Goal: Find specific page/section

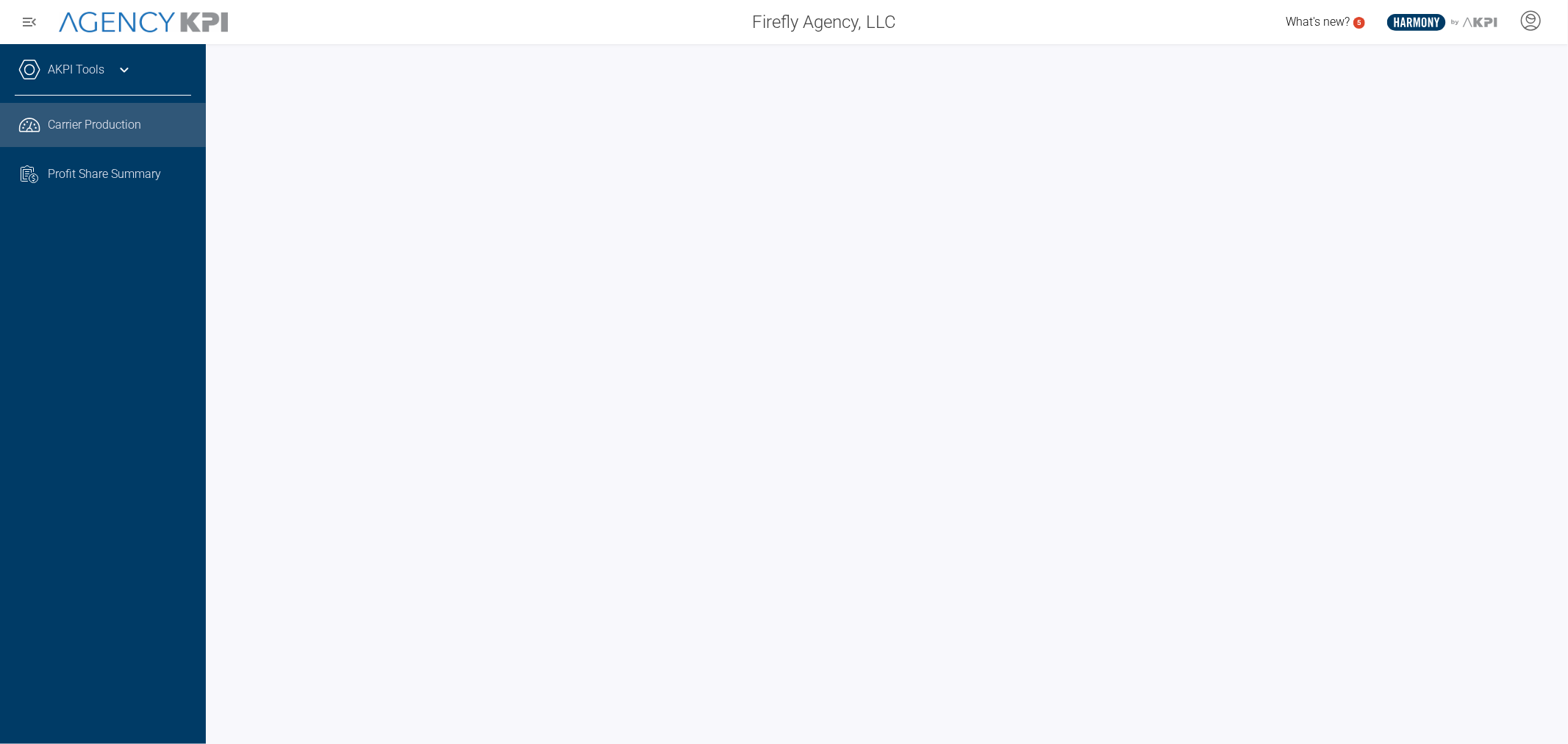
click at [126, 171] on span "Profit Share Summary" at bounding box center [104, 174] width 113 height 17
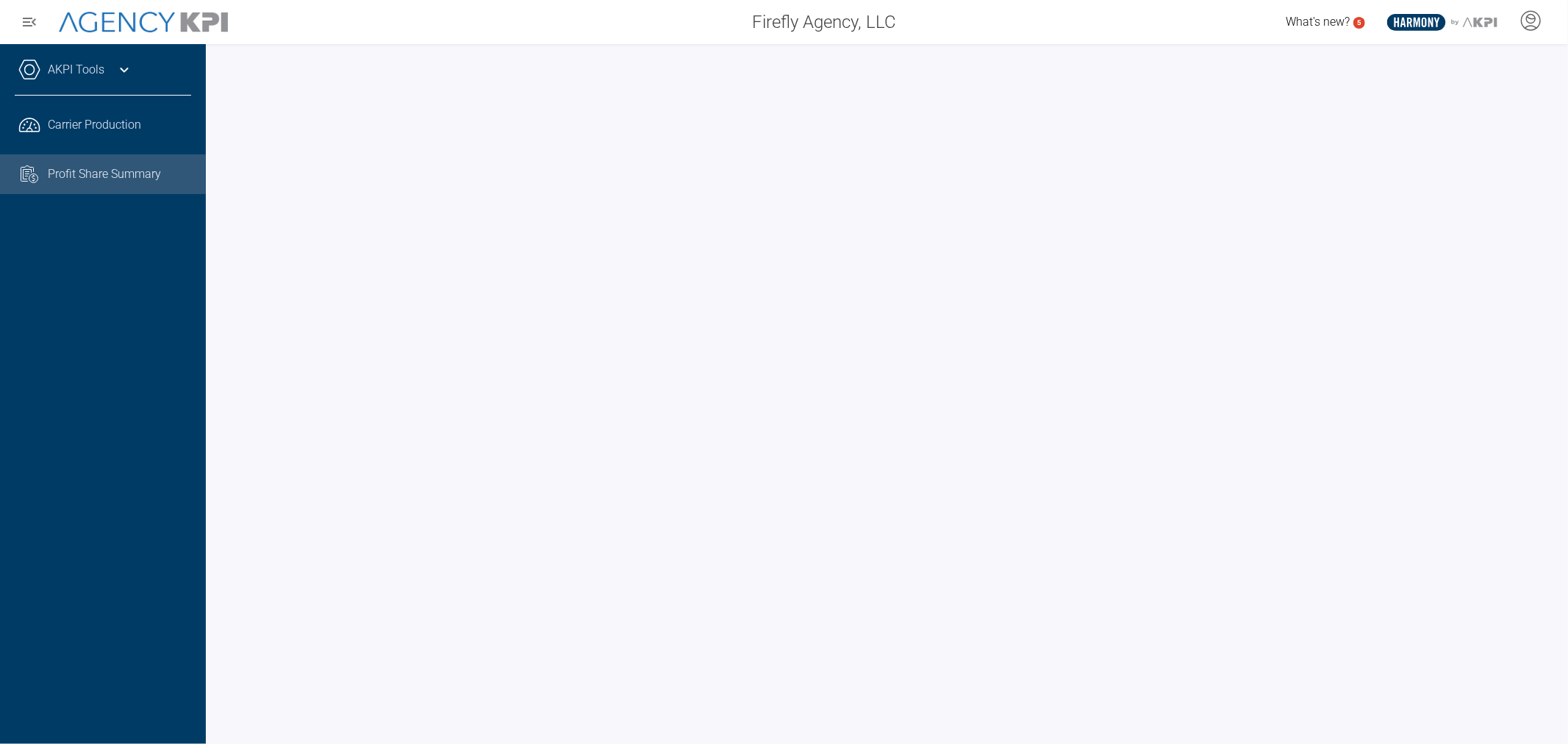
click at [118, 75] on icon at bounding box center [123, 69] width 17 height 17
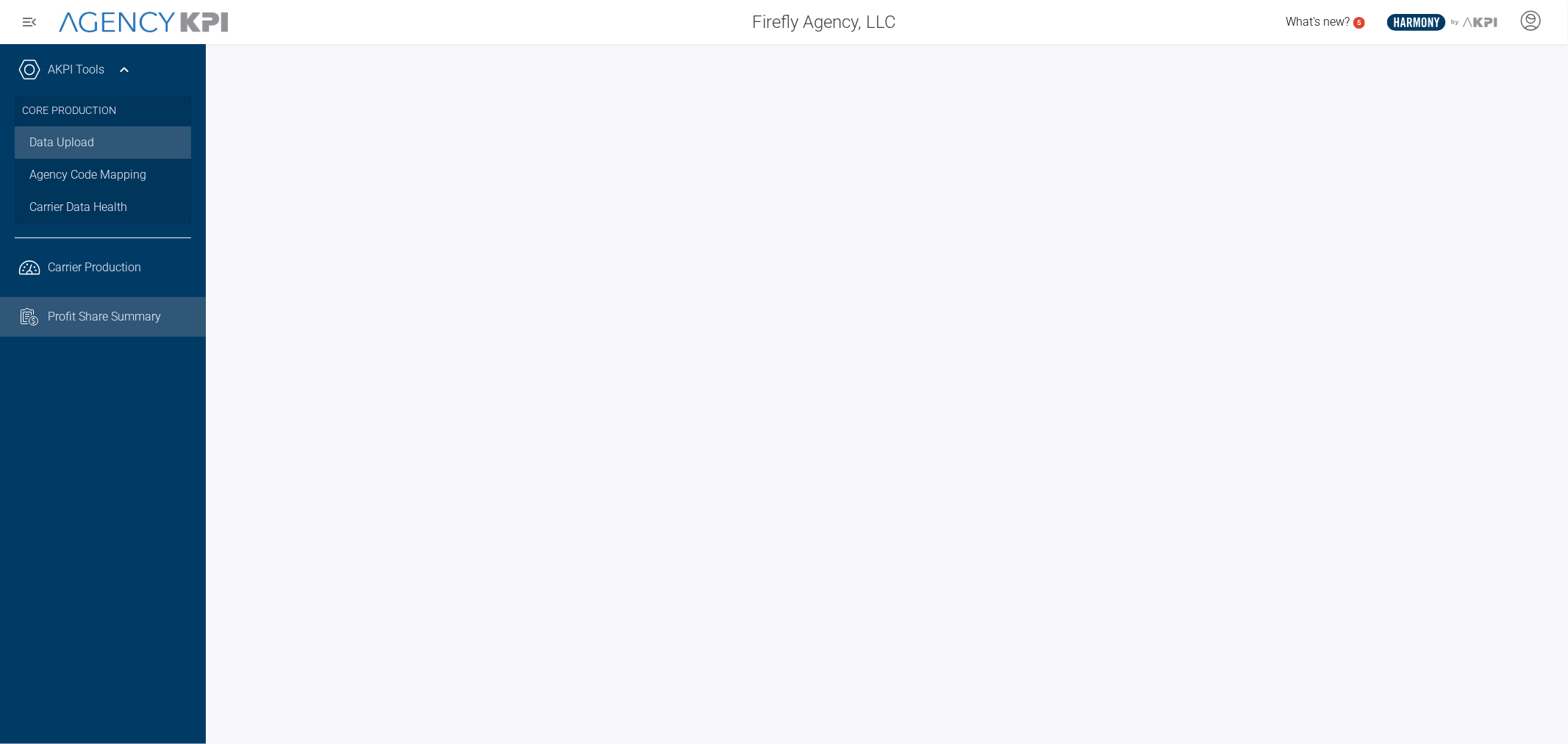
click at [98, 137] on link "Data Upload" at bounding box center [103, 143] width 176 height 33
